Goal: Task Accomplishment & Management: Complete application form

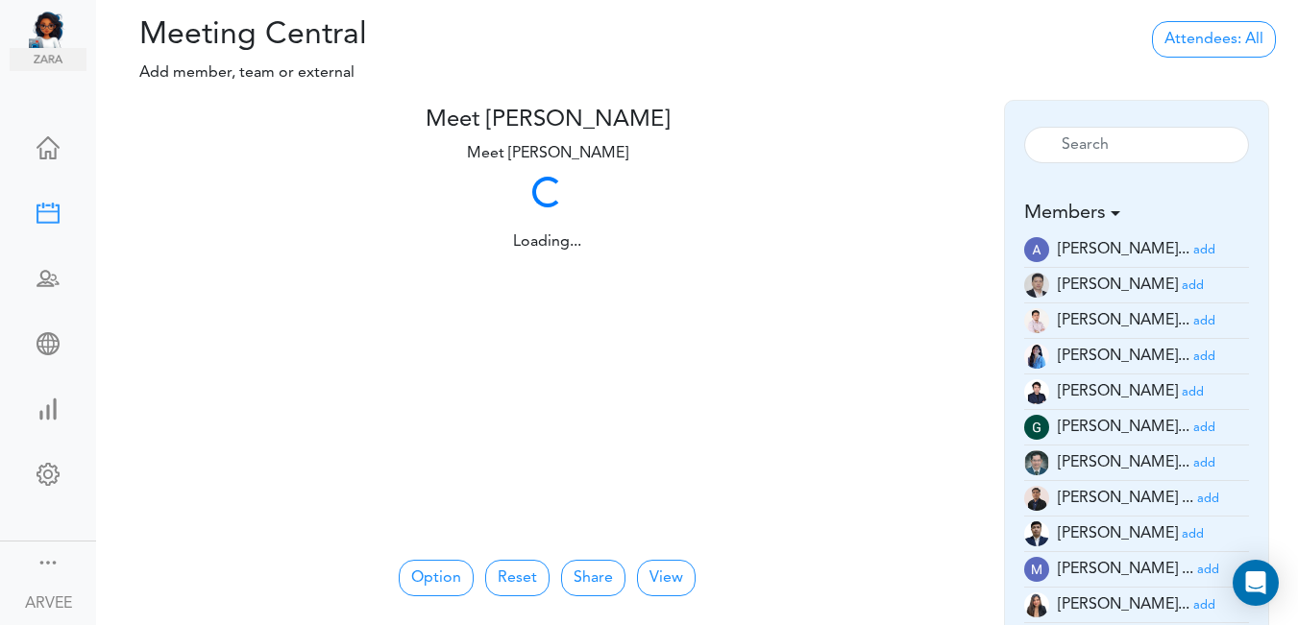
scroll to position [56, 0]
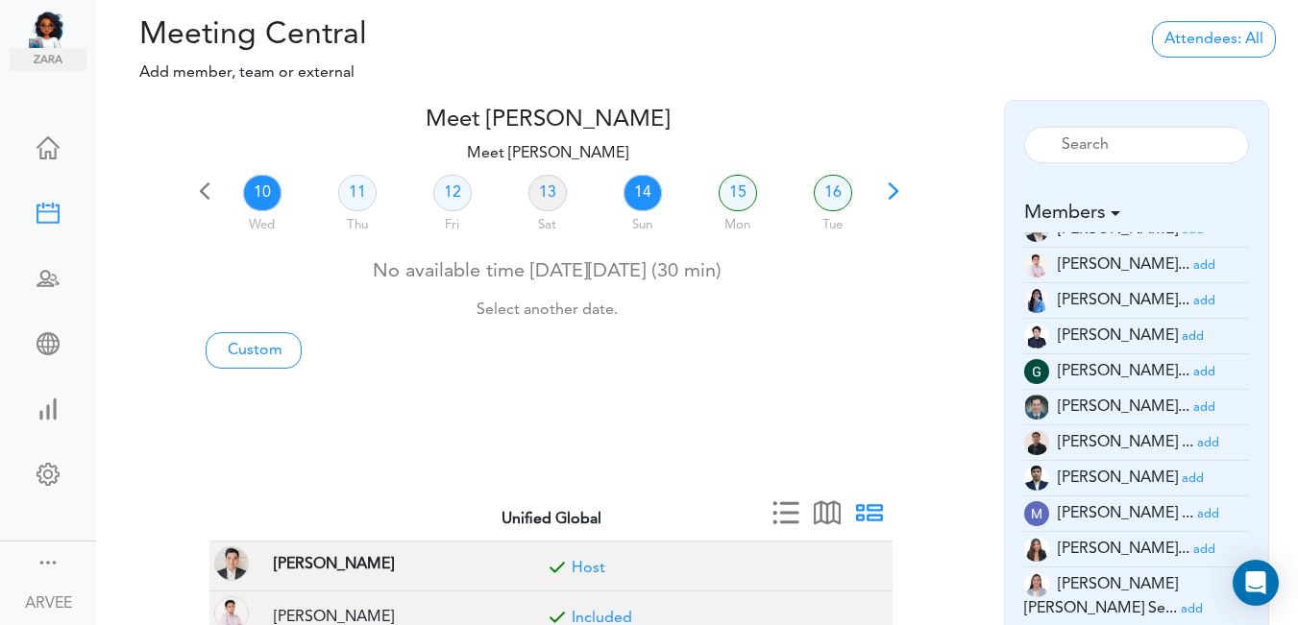
click at [643, 186] on link "14" at bounding box center [642, 193] width 38 height 36
click at [250, 350] on link "Custom" at bounding box center [254, 350] width 96 height 36
type input "Meet [PERSON_NAME]"
type input "[URL][DOMAIN_NAME][SECURITY_DATA]"
type input "[DATE]T20:00"
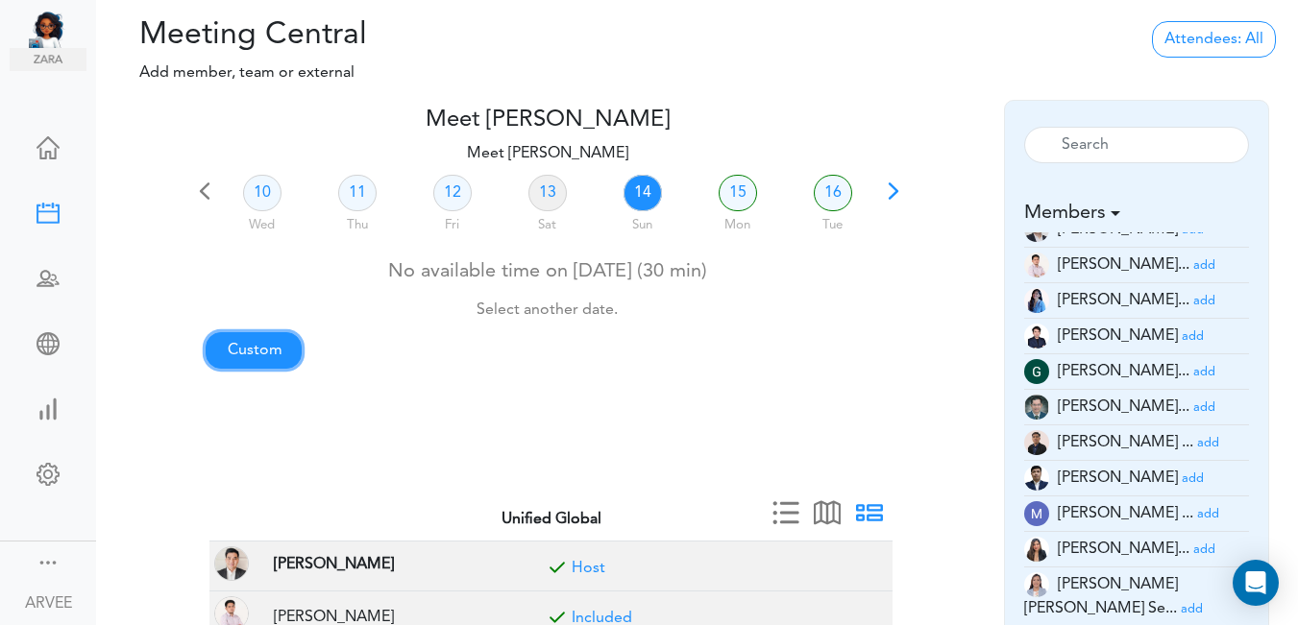
type input "[DATE]T20:30"
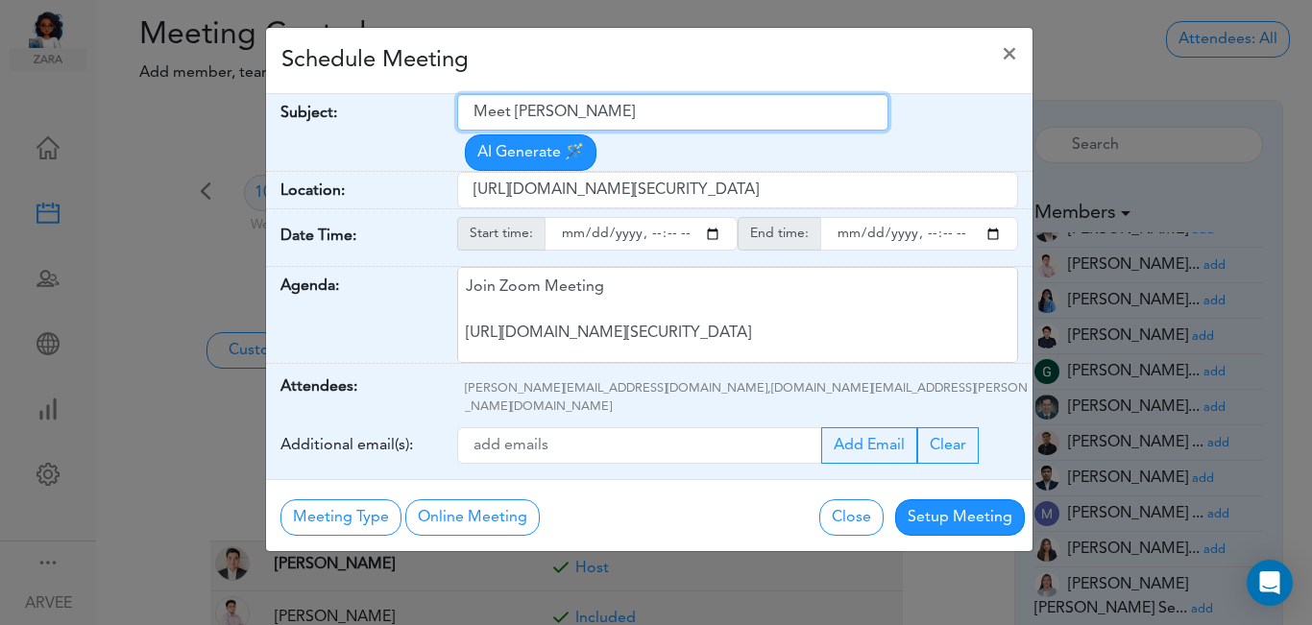
drag, startPoint x: 474, startPoint y: 112, endPoint x: 526, endPoint y: 143, distance: 61.1
click at [638, 101] on input "Meet [PERSON_NAME]" at bounding box center [672, 112] width 431 height 36
paste input "RE: DP"
type input "RE: DPS"
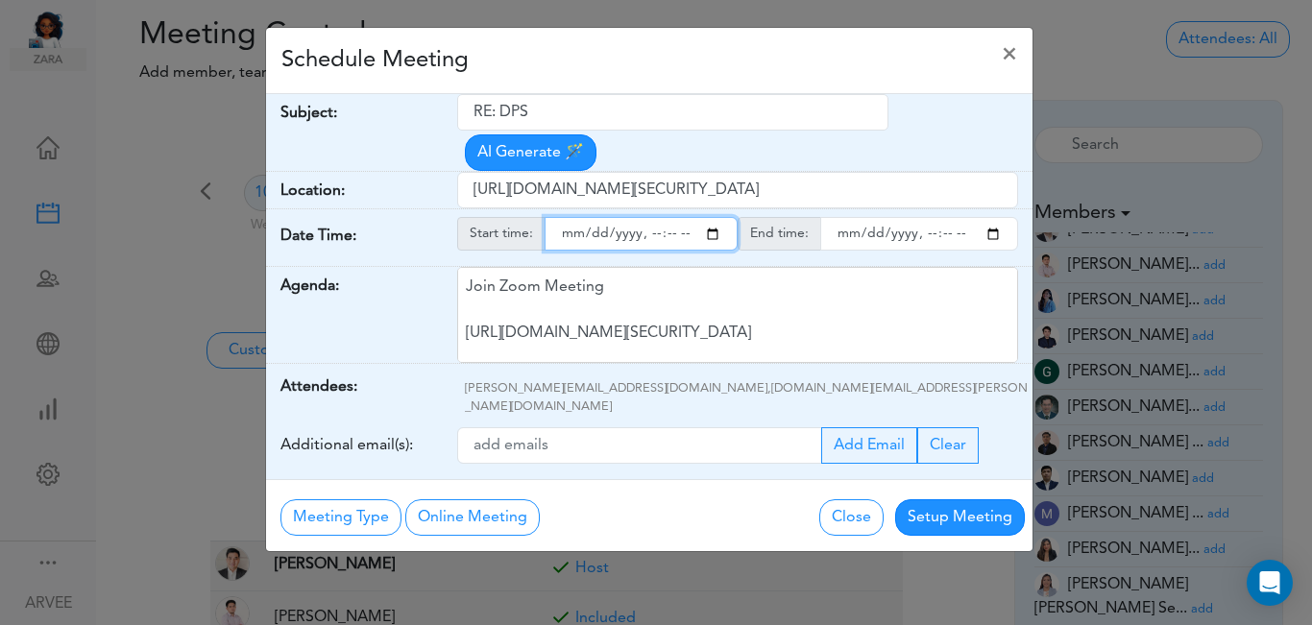
click at [717, 217] on input "starttime" at bounding box center [641, 234] width 193 height 34
click at [650, 217] on input "starttime" at bounding box center [641, 234] width 193 height 34
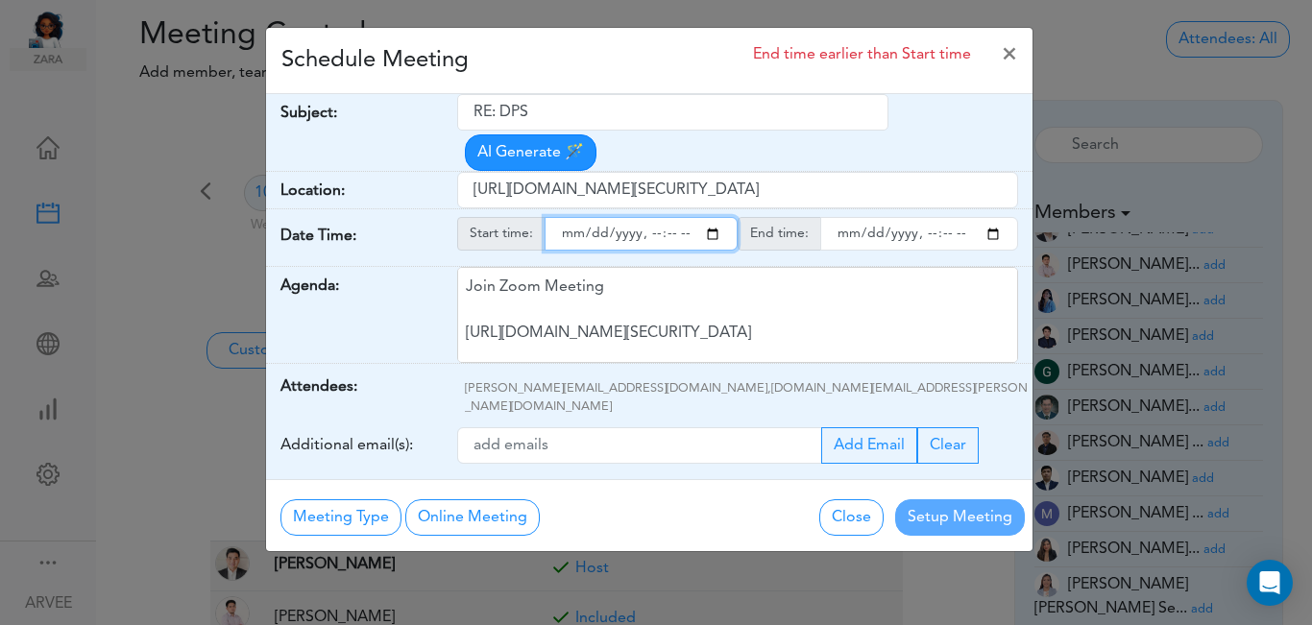
type input "[DATE]T18:00"
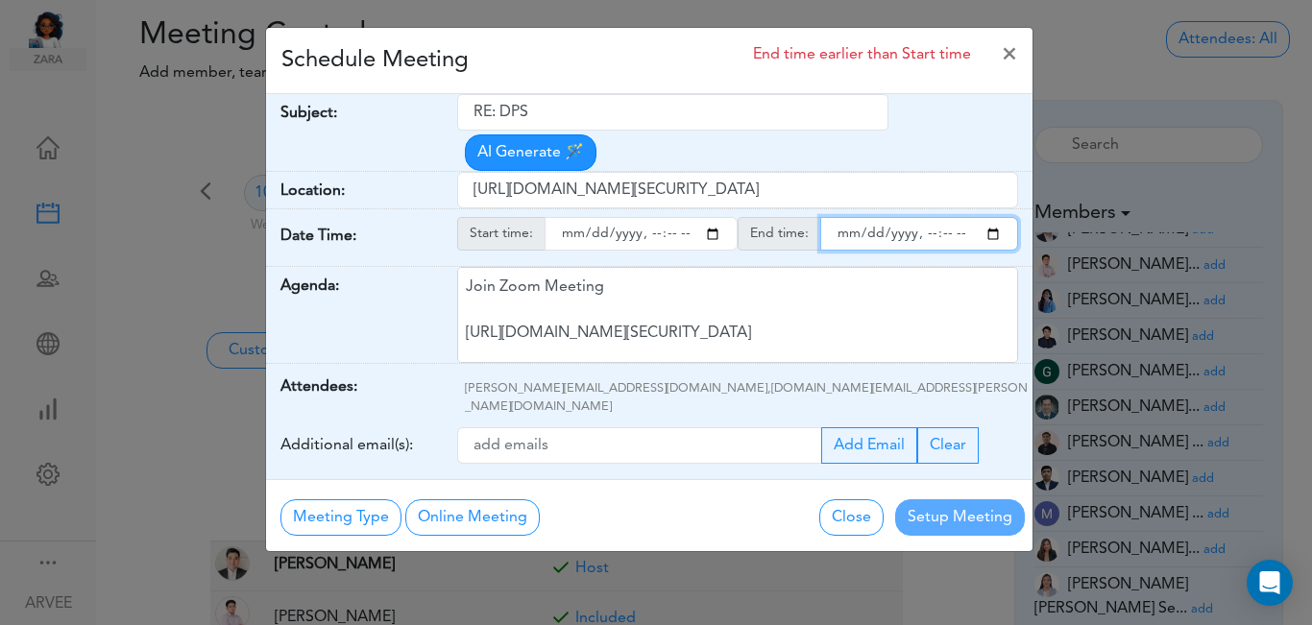
click at [989, 217] on input "endtime" at bounding box center [919, 234] width 198 height 34
click at [922, 217] on input "endtime" at bounding box center [919, 234] width 198 height 34
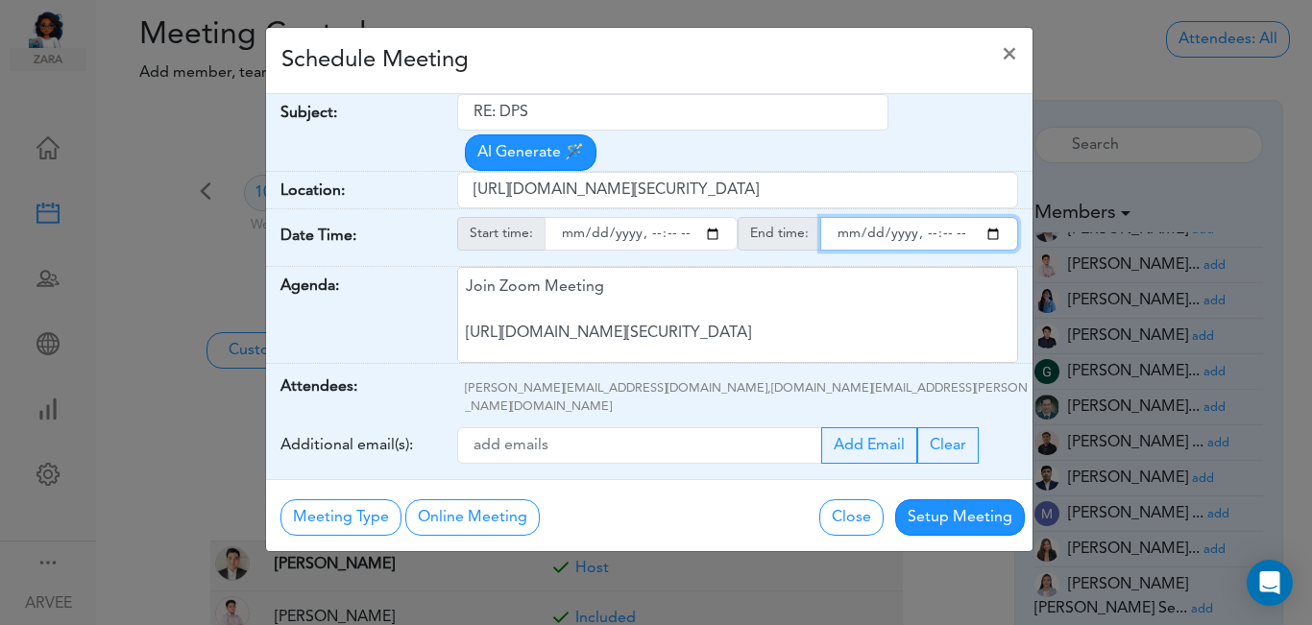
type input "[DATE]T18:30"
click at [723, 63] on div "Schedule Meeting ×" at bounding box center [649, 61] width 766 height 66
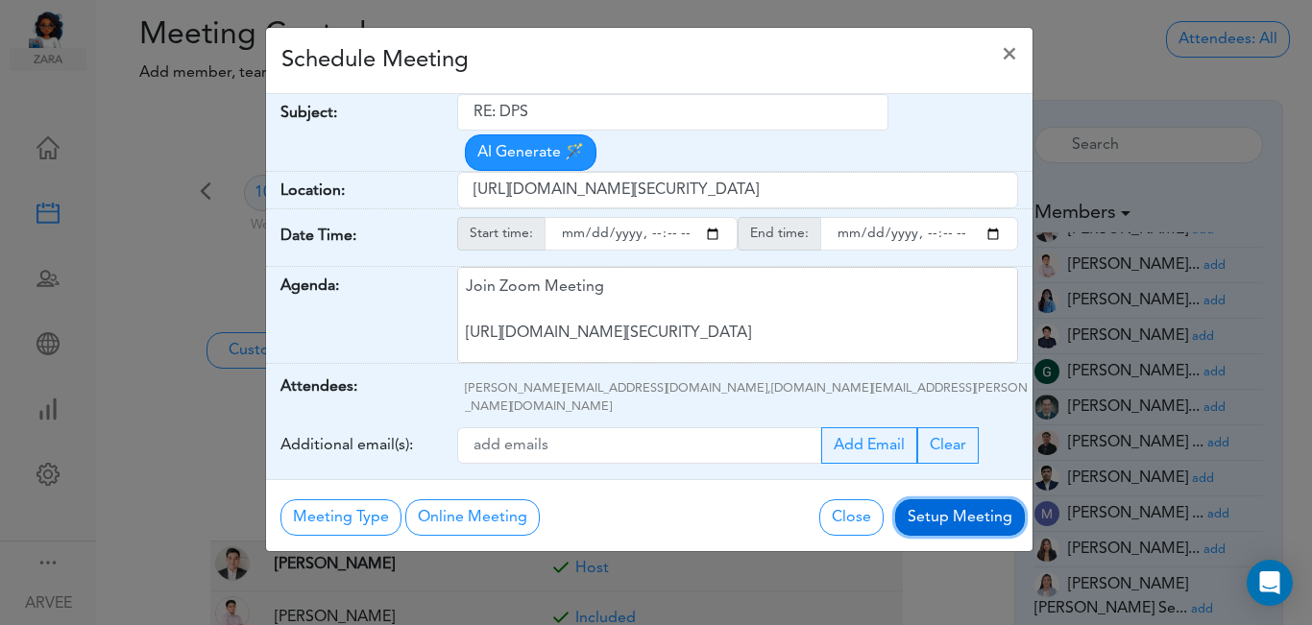
click at [967, 499] on button "Setup Meeting" at bounding box center [960, 517] width 130 height 36
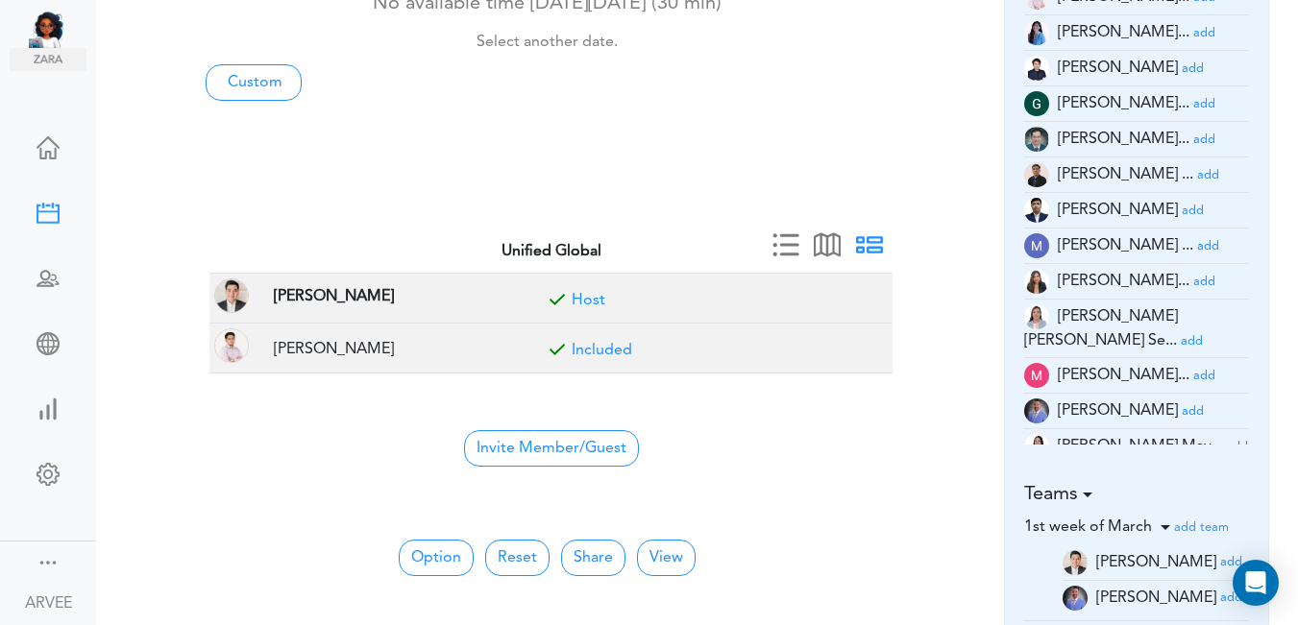
scroll to position [322, 0]
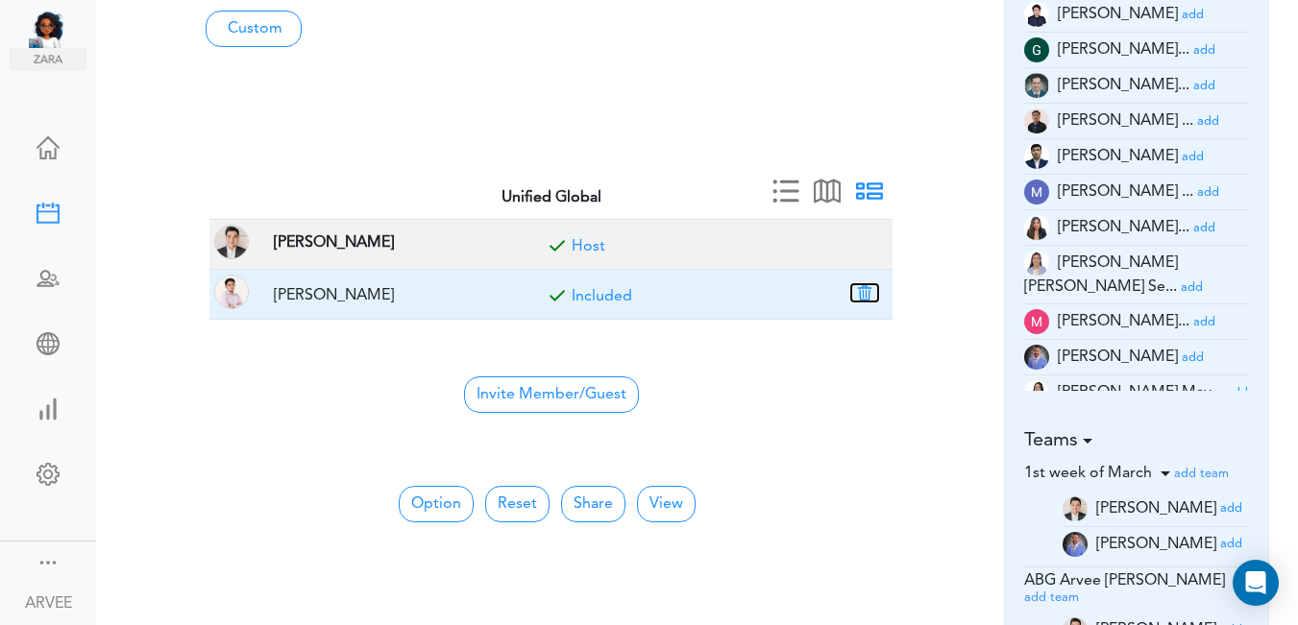
click at [867, 289] on button "button" at bounding box center [864, 292] width 27 height 17
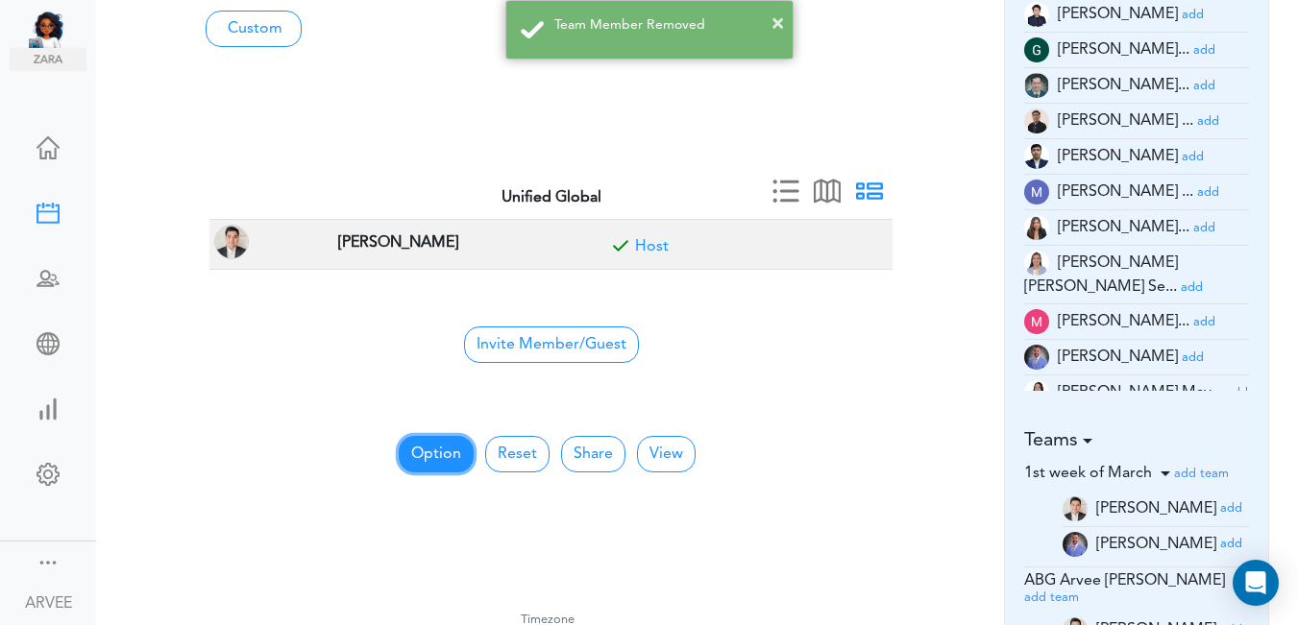
click at [425, 454] on button "Option" at bounding box center [436, 454] width 75 height 36
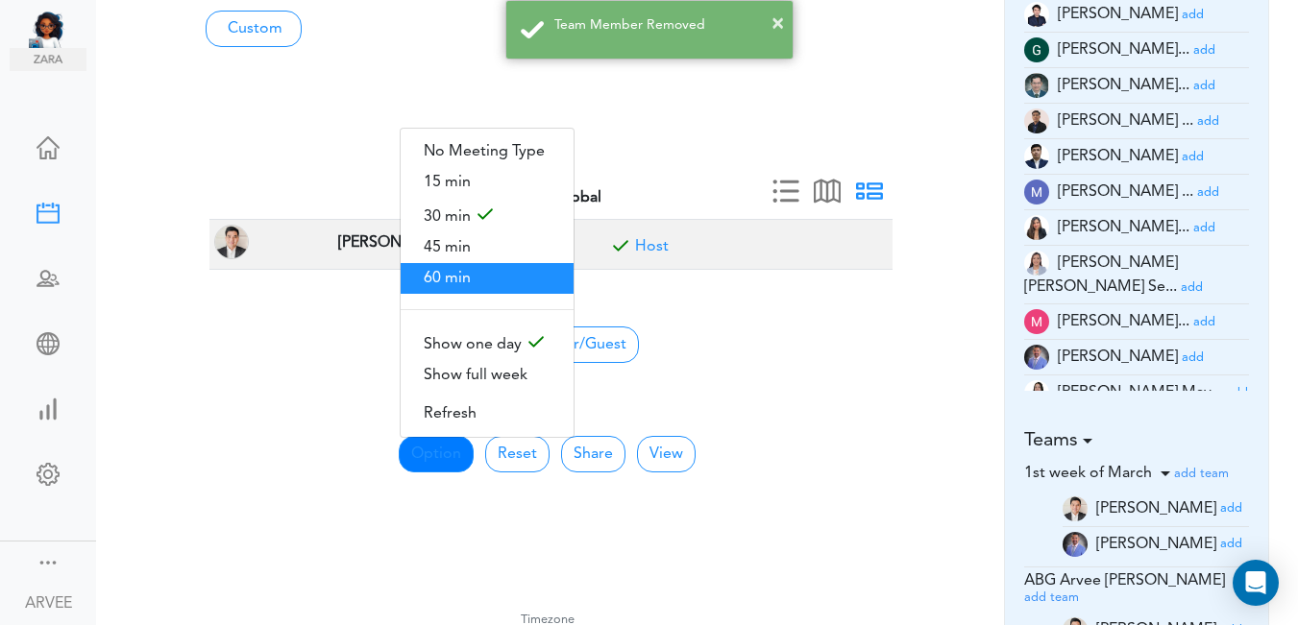
click at [480, 272] on span "60 min" at bounding box center [487, 278] width 173 height 31
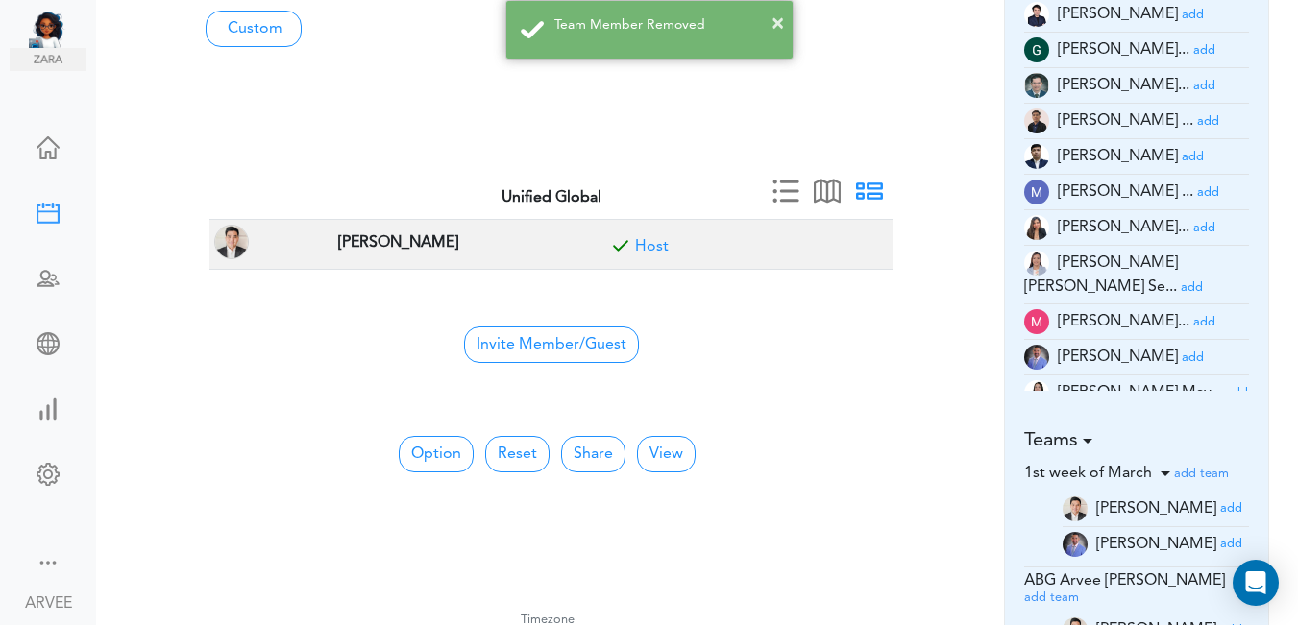
scroll to position [0, 0]
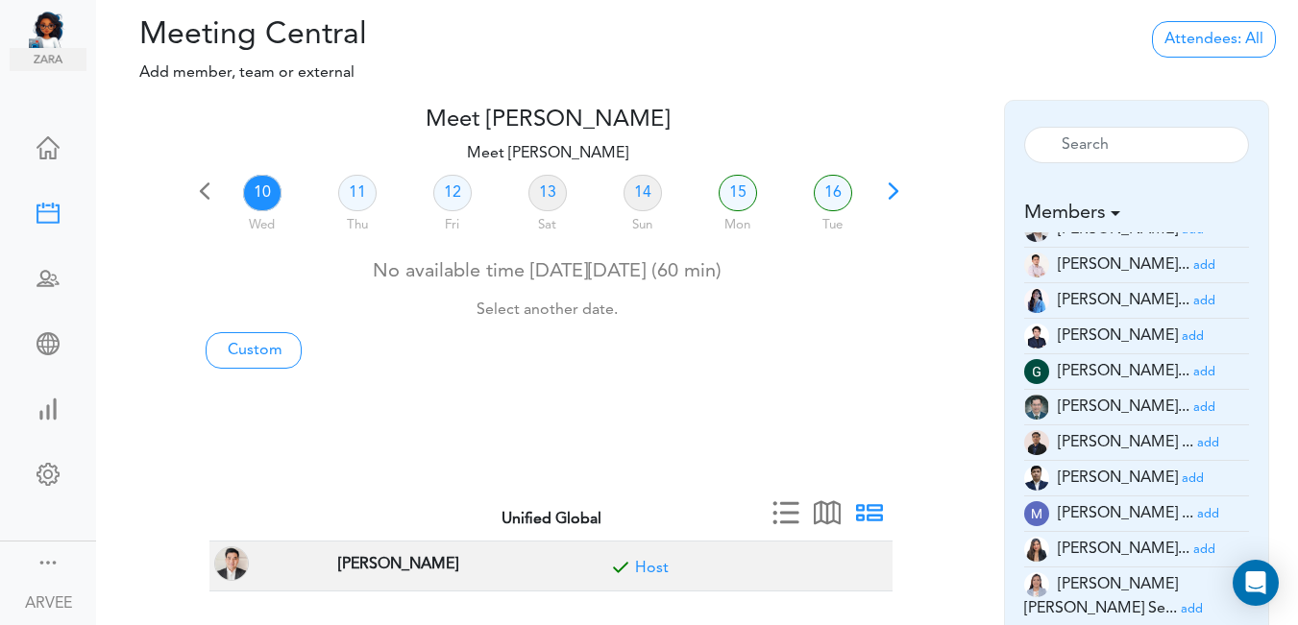
click at [889, 188] on span at bounding box center [893, 197] width 27 height 27
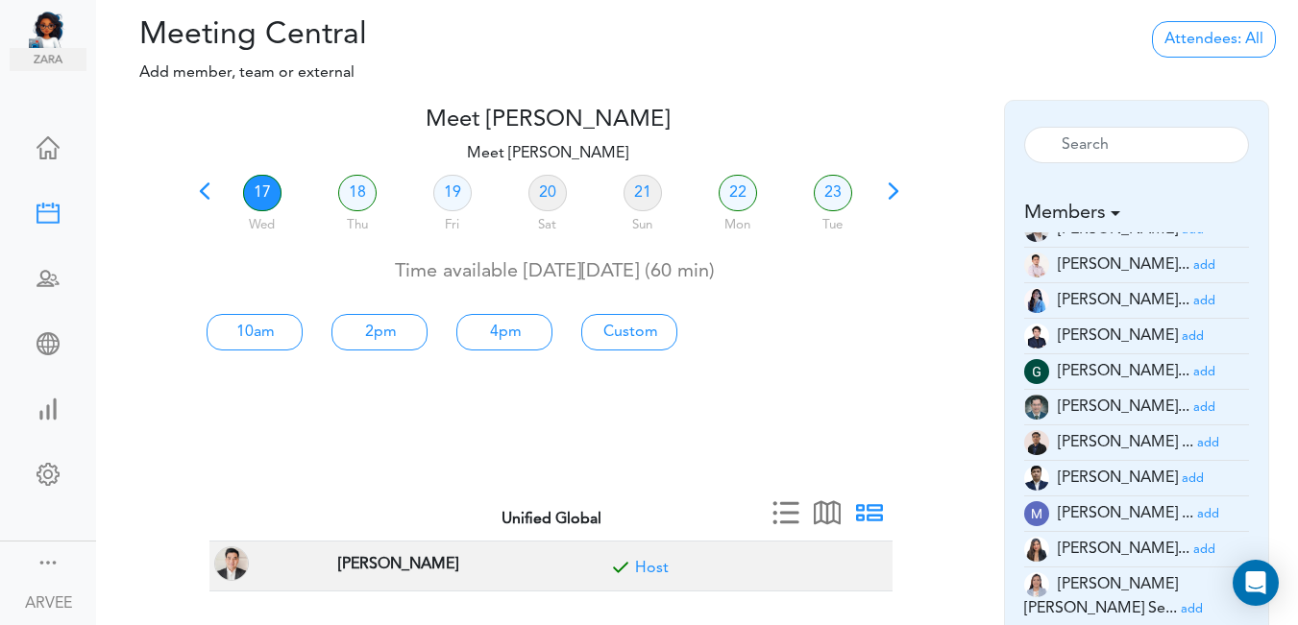
click at [260, 192] on link "17" at bounding box center [262, 193] width 38 height 36
click at [625, 335] on link "Custom" at bounding box center [629, 332] width 96 height 36
type input "Meet [PERSON_NAME]"
type input "[URL][DOMAIN_NAME][SECURITY_DATA]"
type input "[DATE]T10:00"
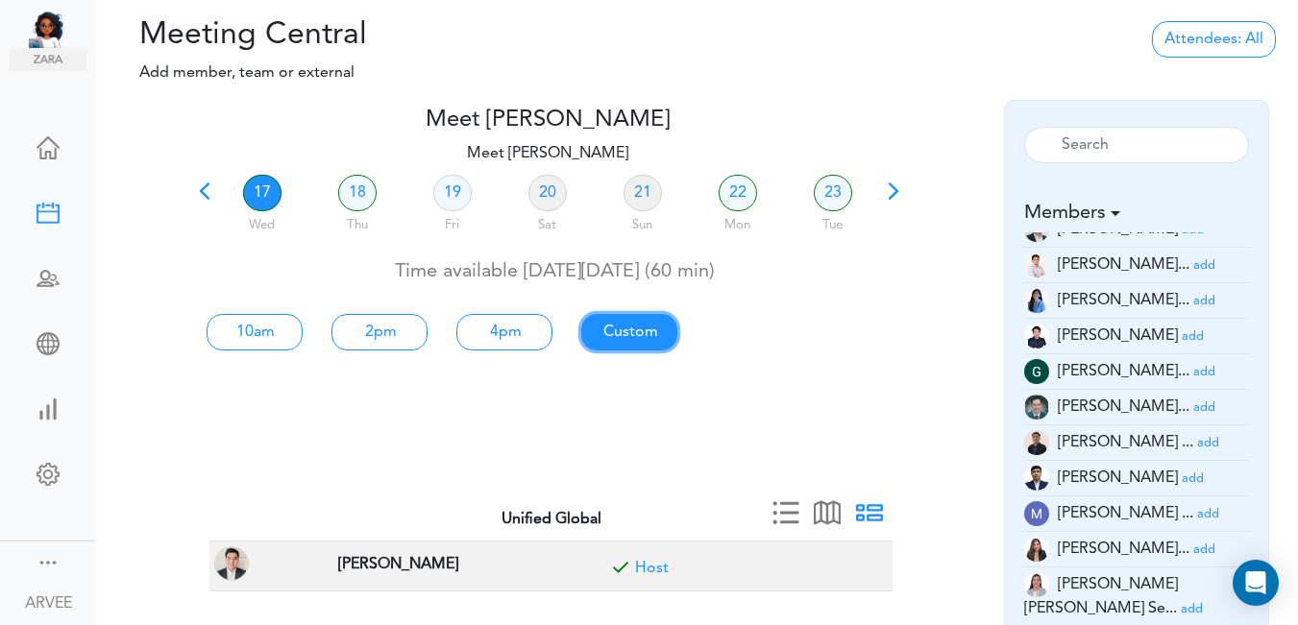
type input "[DATE]T11:00"
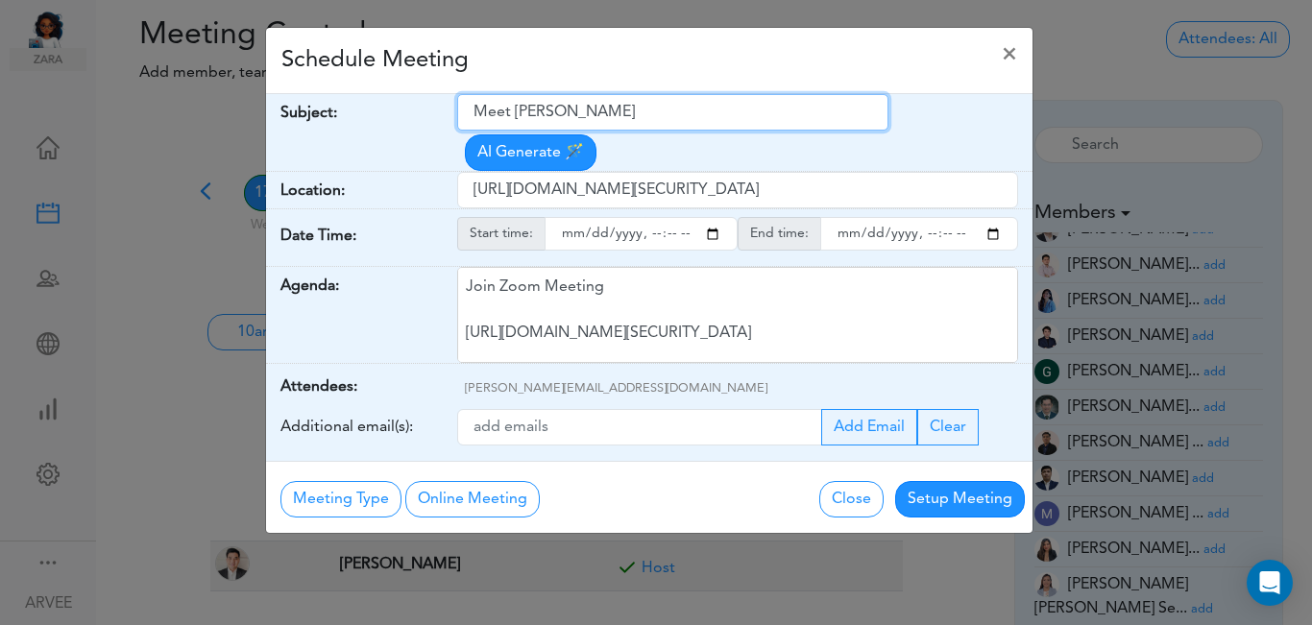
click at [476, 109] on input "Meet [PERSON_NAME]" at bounding box center [672, 112] width 431 height 36
drag, startPoint x: 476, startPoint y: 109, endPoint x: 634, endPoint y: 109, distance: 157.5
click at [634, 109] on input "Meet [PERSON_NAME]" at bounding box center [672, 112] width 431 height 36
paste input "Client Call: [PERSON_NAME] – 2025 Real Estate Questions"
type input "Client Call: [PERSON_NAME] – 2025 Real Estate Questions"
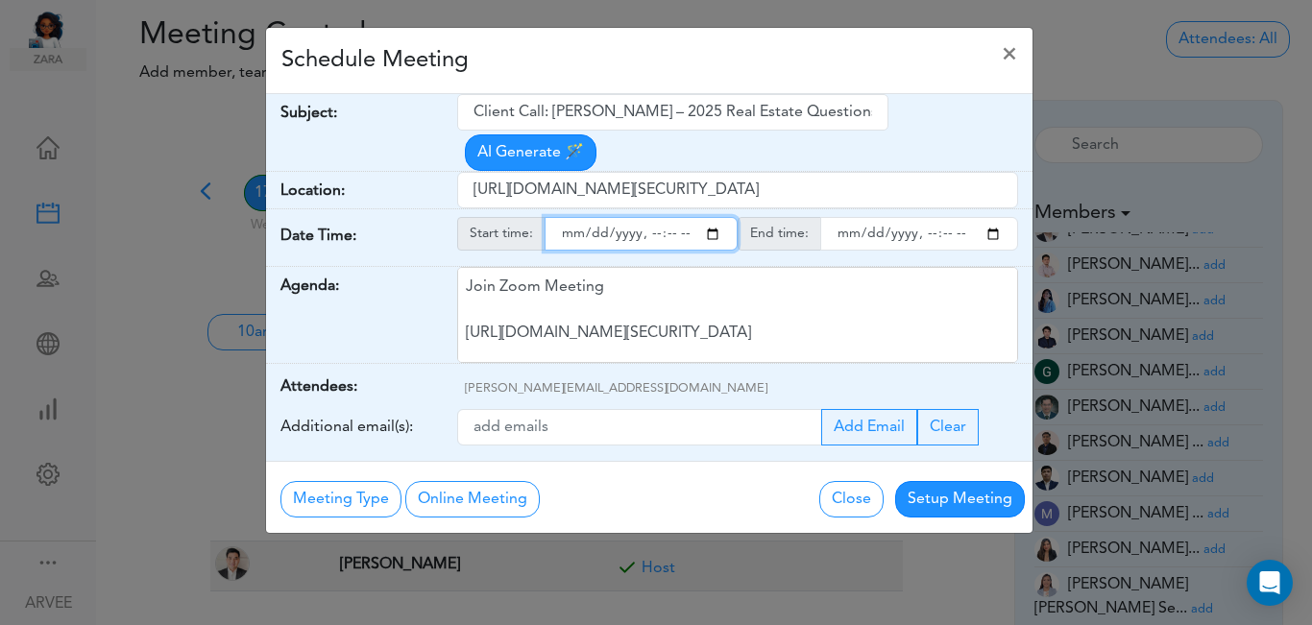
click at [717, 217] on input "starttime" at bounding box center [641, 234] width 193 height 34
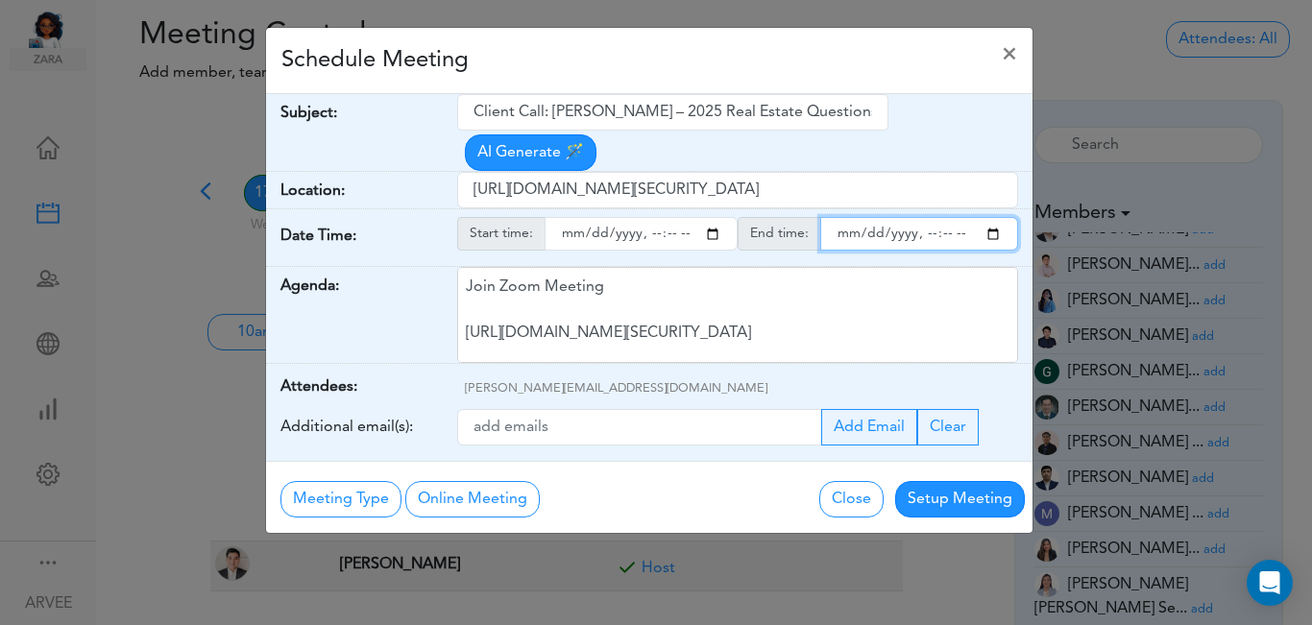
type input "[DATE]T13:00"
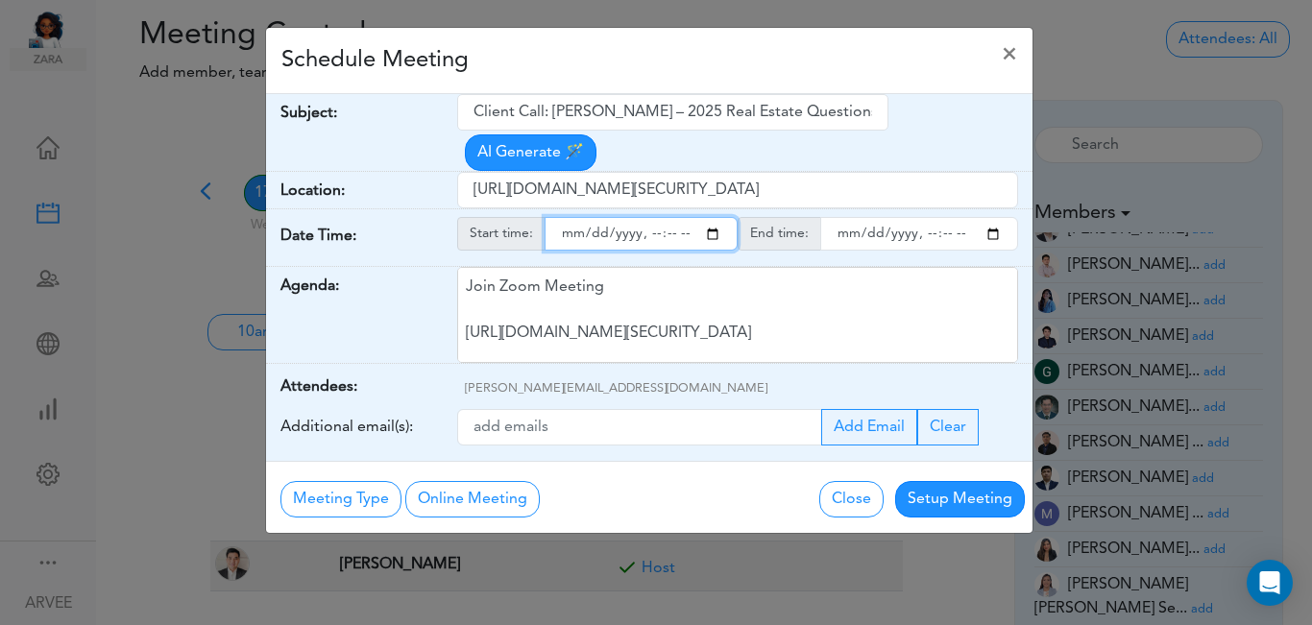
click at [993, 217] on input "endtime" at bounding box center [919, 234] width 198 height 34
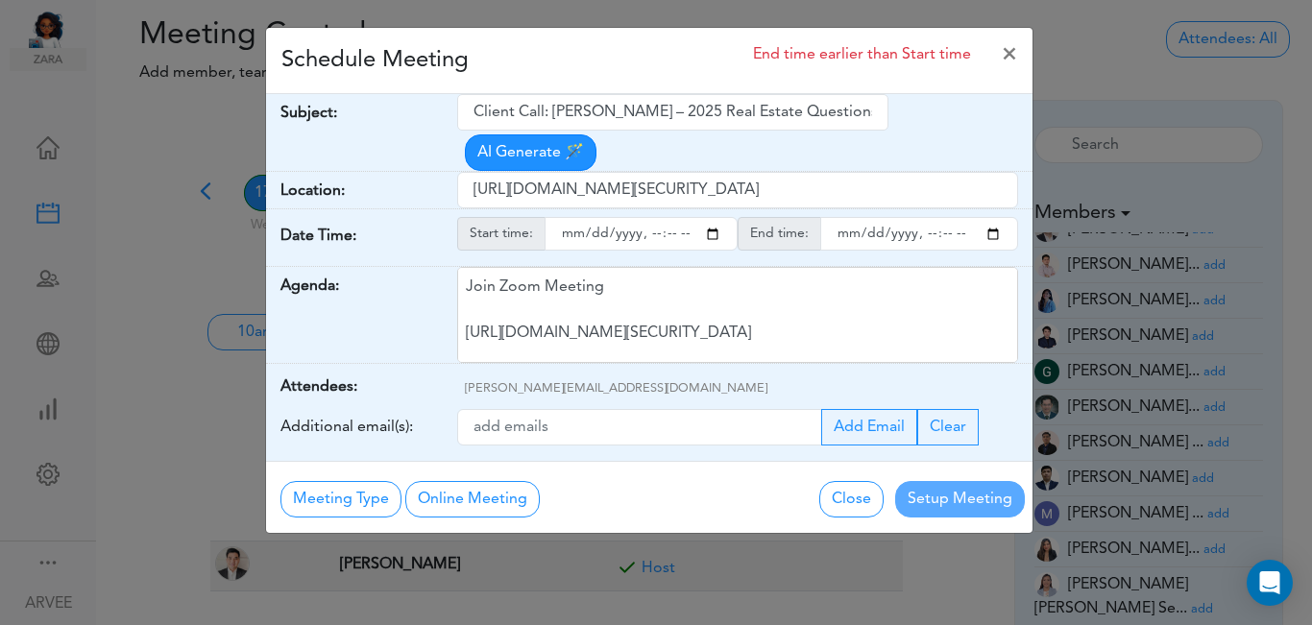
type input "[DATE]T14:00"
click at [622, 63] on div "Schedule Meeting End time earlier than Start time ×" at bounding box center [649, 61] width 766 height 66
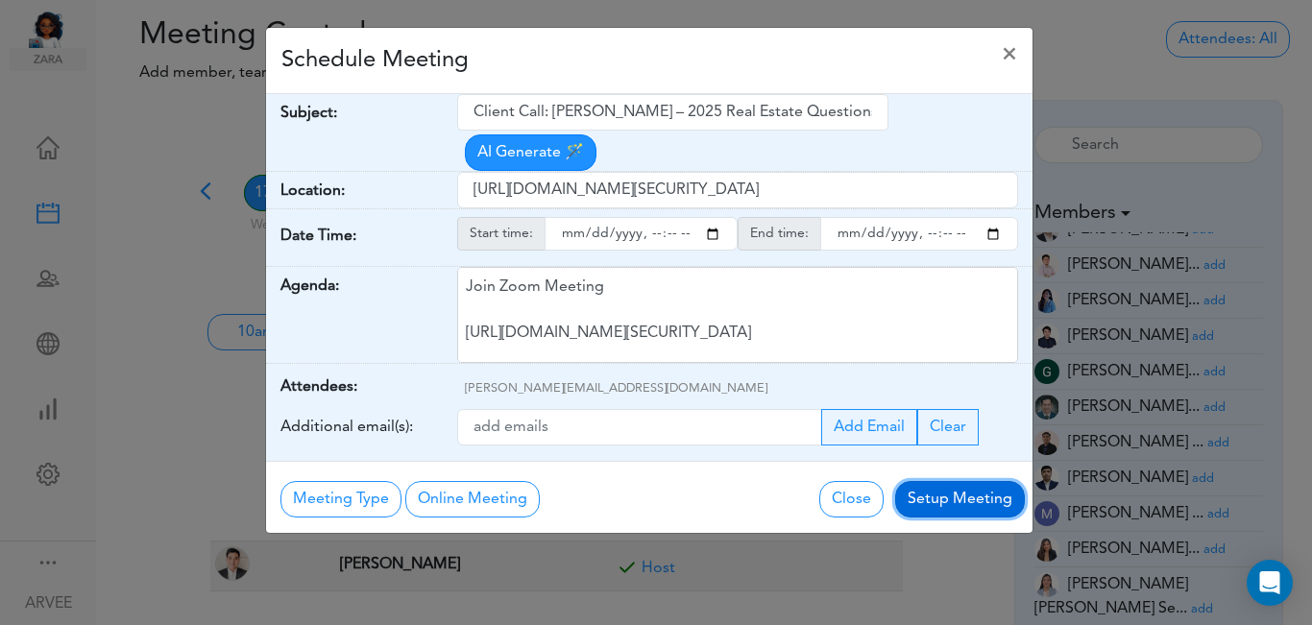
click at [938, 481] on button "Setup Meeting" at bounding box center [960, 499] width 130 height 36
